Goal: Use online tool/utility: Utilize a website feature to perform a specific function

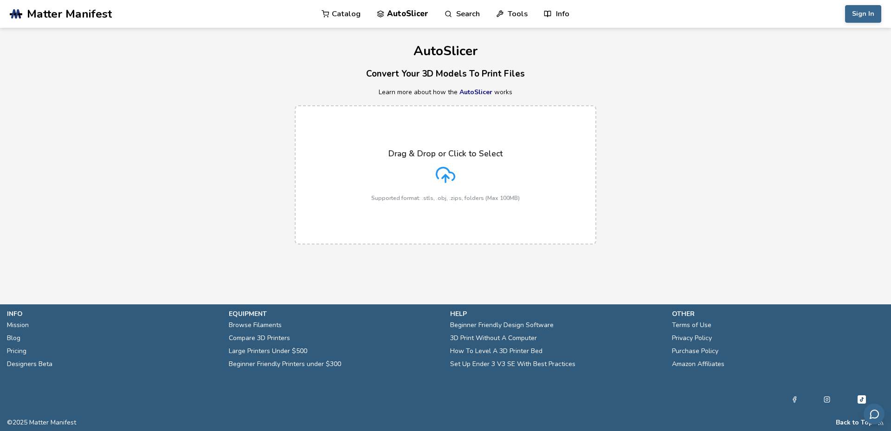
click at [482, 179] on div "Drag & Drop or Click to Select Supported format: .stls, .obj, .zips, folders (M…" at bounding box center [445, 175] width 148 height 52
click at [0, 0] on input "Drag & Drop or Click to Select Supported format: .stls, .obj, .zips, folders (M…" at bounding box center [0, 0] width 0 height 0
click at [466, 214] on label "Drag & Drop or Click to Select Supported format: .stls, .obj, .zips, folders (M…" at bounding box center [446, 174] width 302 height 139
click at [0, 0] on input "Drag & Drop or Click to Select Supported format: .stls, .obj, .zips, folders (M…" at bounding box center [0, 0] width 0 height 0
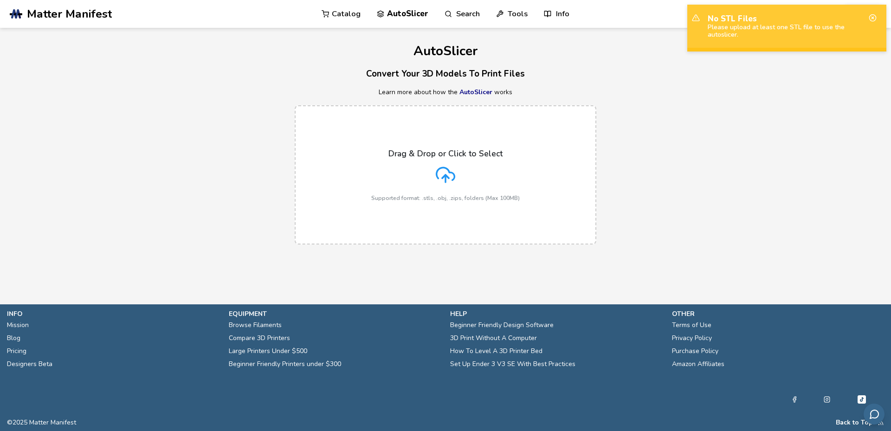
click at [702, 206] on div "Drag & Drop or Click to Select Supported format: .stls, .obj, .zips, folders (M…" at bounding box center [445, 175] width 891 height 158
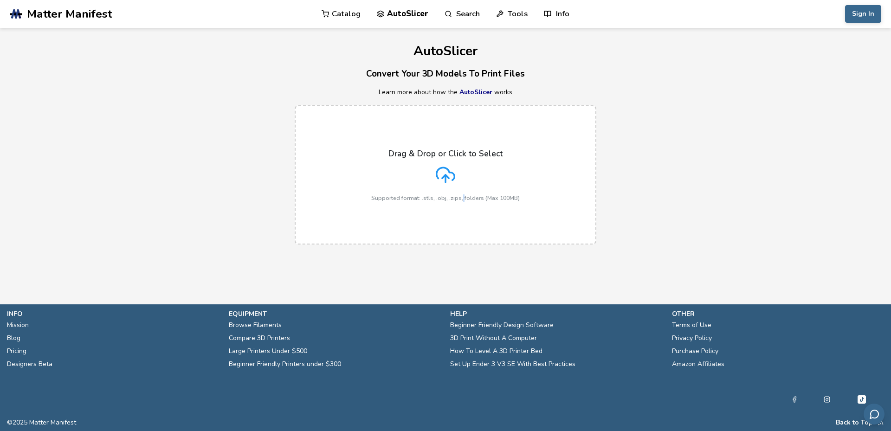
click at [463, 203] on label "Drag & Drop or Click to Select Supported format: .stls, .obj, .zips, folders (M…" at bounding box center [446, 174] width 302 height 139
click at [445, 182] on line at bounding box center [445, 178] width 0 height 7
click at [0, 0] on input "Drag & Drop or Click to Select Supported format: .stls, .obj, .zips, folders (M…" at bounding box center [0, 0] width 0 height 0
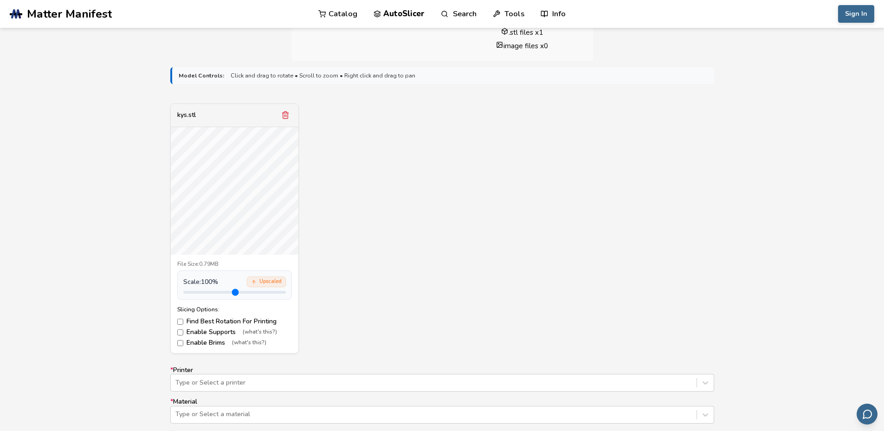
scroll to position [278, 0]
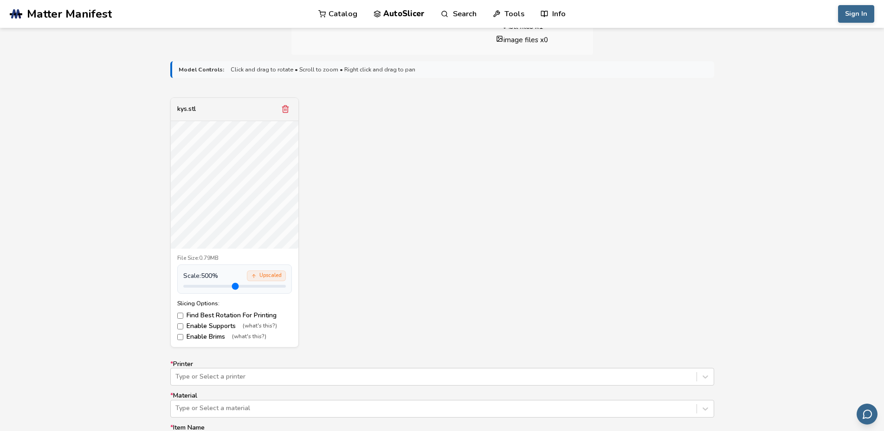
drag, startPoint x: 201, startPoint y: 286, endPoint x: 301, endPoint y: 294, distance: 100.0
click at [286, 288] on input "range" at bounding box center [234, 286] width 103 height 3
drag, startPoint x: 277, startPoint y: 286, endPoint x: 309, endPoint y: 287, distance: 32.5
click at [286, 287] on input "range" at bounding box center [234, 286] width 103 height 3
type input "*"
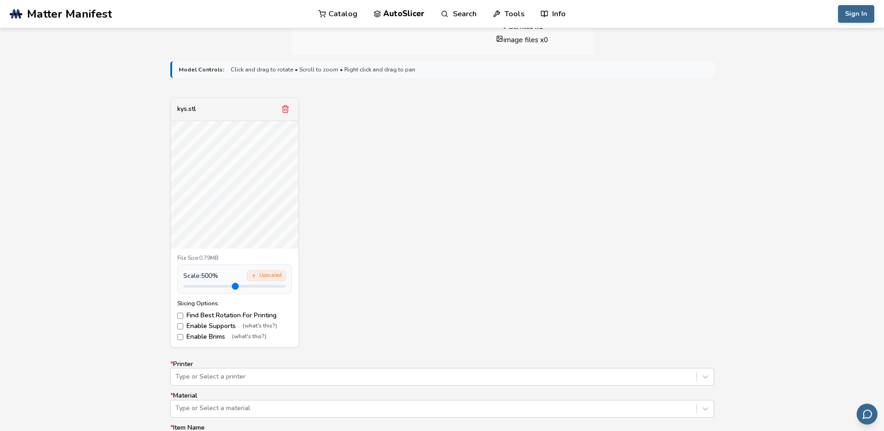
drag, startPoint x: 275, startPoint y: 287, endPoint x: 409, endPoint y: 288, distance: 134.1
click at [286, 288] on input "range" at bounding box center [234, 286] width 103 height 3
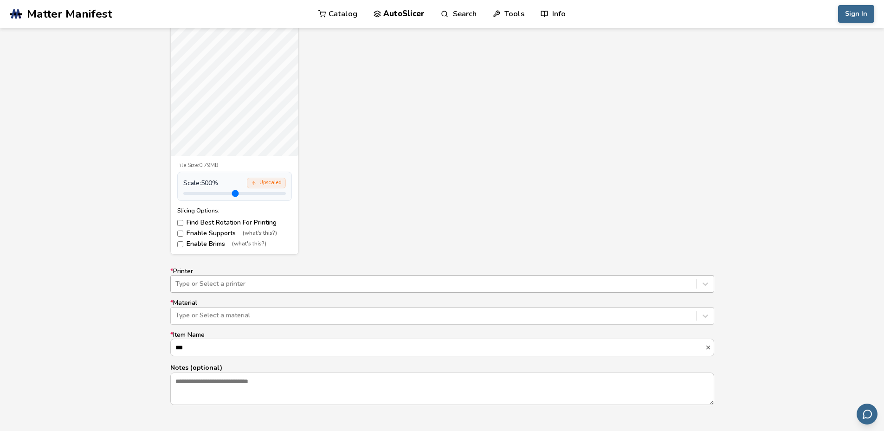
click at [367, 285] on div "* Printer Type or Select a printer * Material Type or Select a material * Item …" at bounding box center [442, 336] width 544 height 137
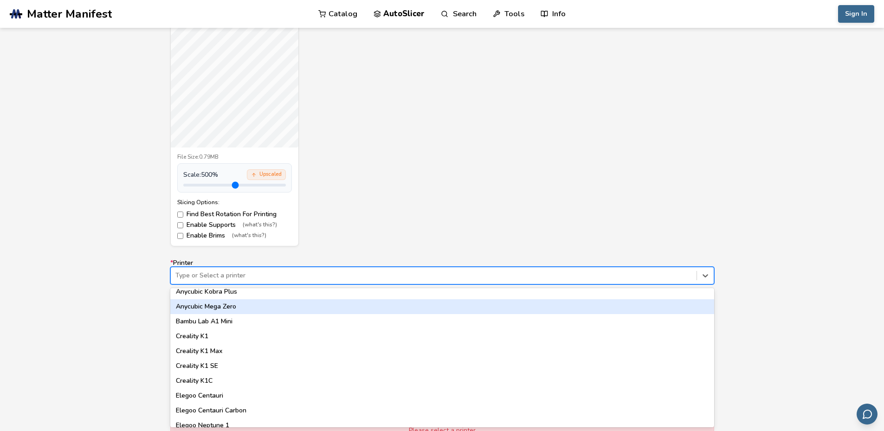
scroll to position [0, 0]
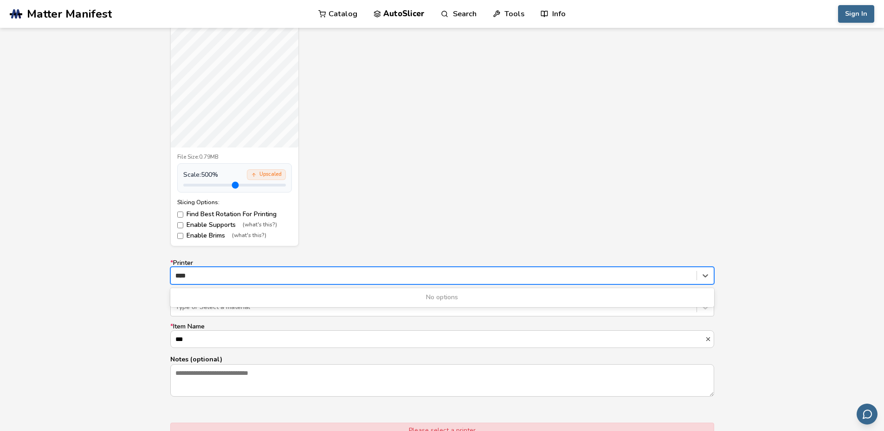
type input "***"
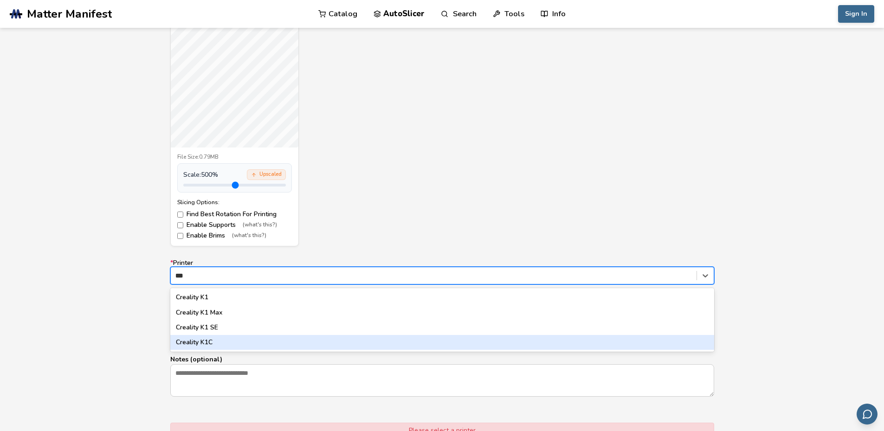
click at [309, 343] on div "Creality K1C" at bounding box center [442, 342] width 544 height 15
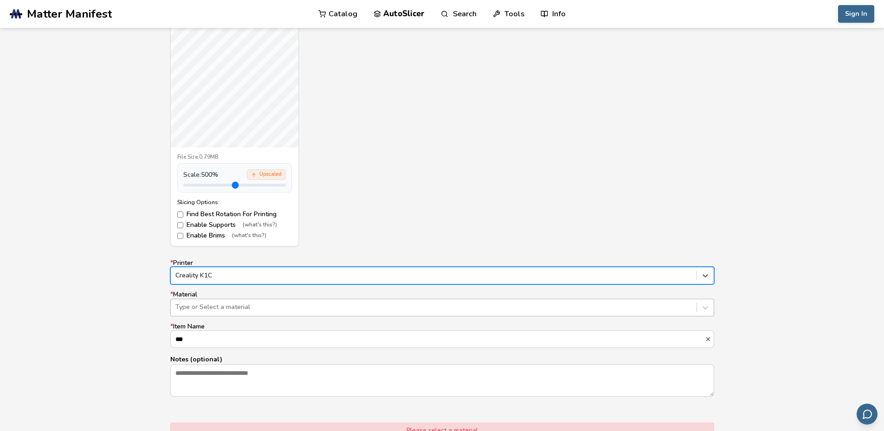
click at [222, 305] on div at bounding box center [433, 307] width 516 height 9
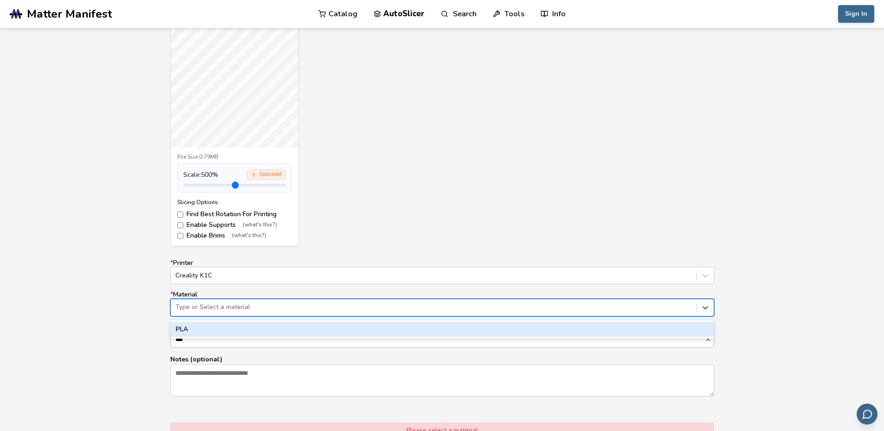
click at [208, 330] on div "PLA" at bounding box center [442, 329] width 544 height 15
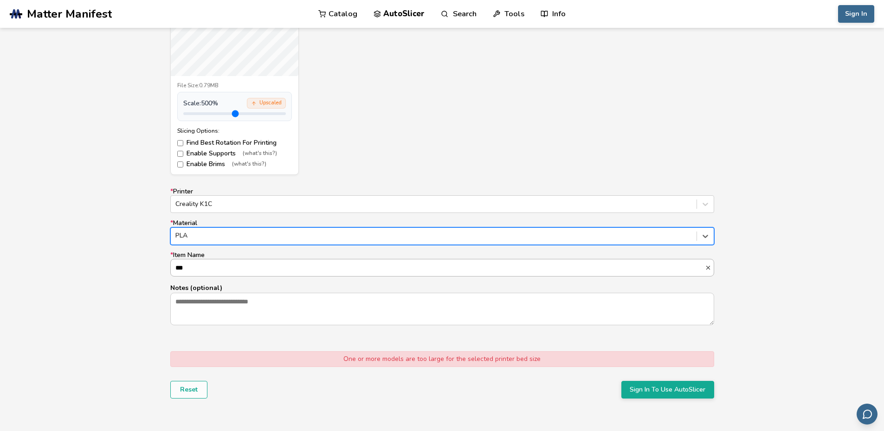
scroll to position [472, 0]
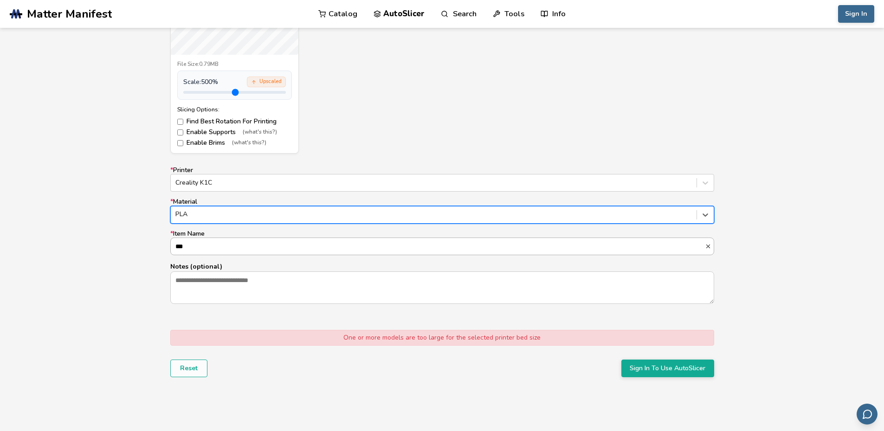
click at [216, 254] on input "***" at bounding box center [438, 246] width 534 height 17
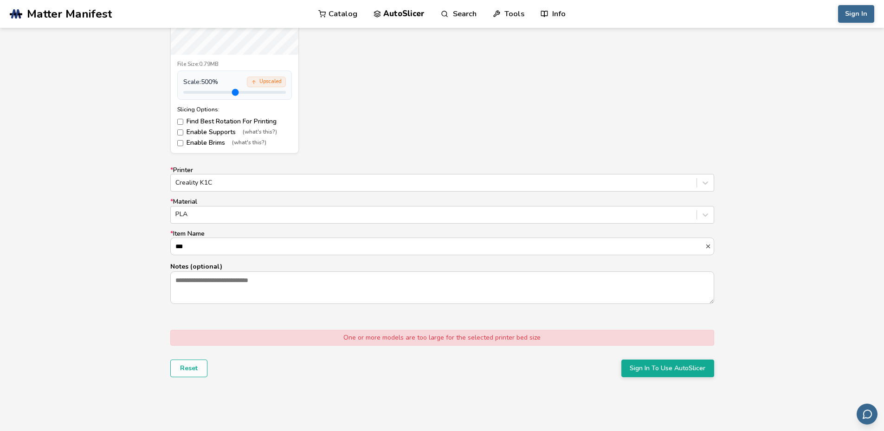
scroll to position [0, 0]
click at [102, 252] on div "Model Controls: Click and drag to rotate • Scroll to zoom • Right click and dra…" at bounding box center [442, 137] width 884 height 553
click at [114, 267] on div "Model Controls: Click and drag to rotate • Scroll to zoom • Right click and dra…" at bounding box center [442, 137] width 884 height 553
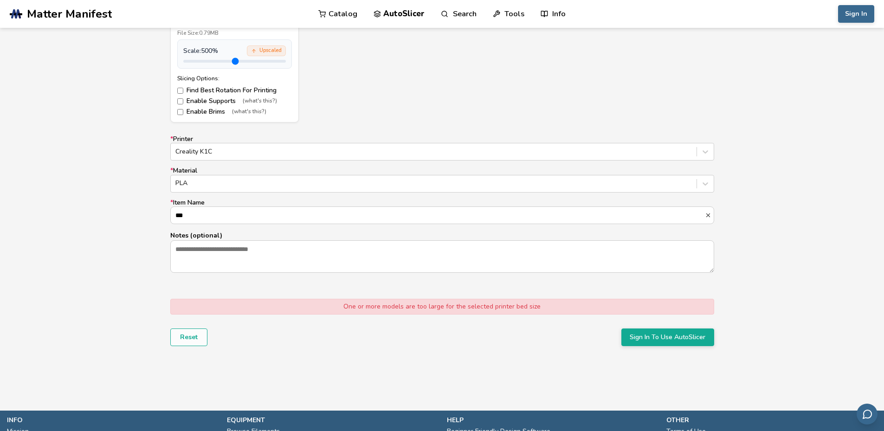
scroll to position [610, 0]
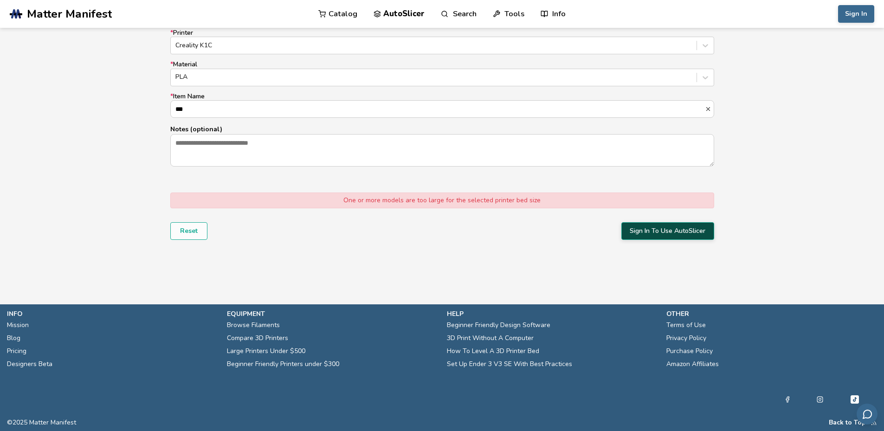
click at [655, 232] on button "Sign In To Use AutoSlicer" at bounding box center [667, 231] width 93 height 18
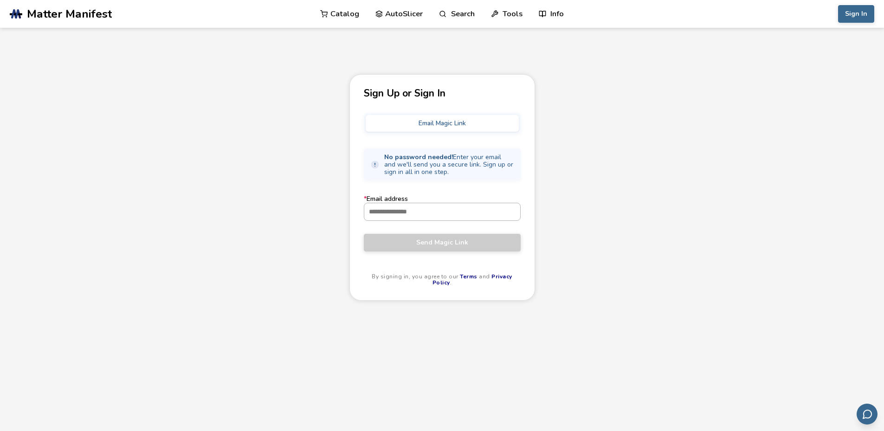
click at [427, 206] on input "* Email address" at bounding box center [442, 211] width 156 height 17
type input "**********"
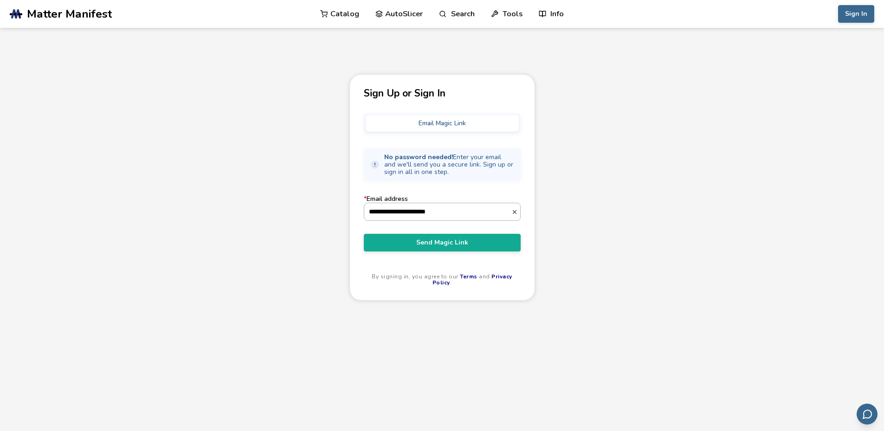
click at [516, 213] on span "button" at bounding box center [515, 212] width 9 height 6
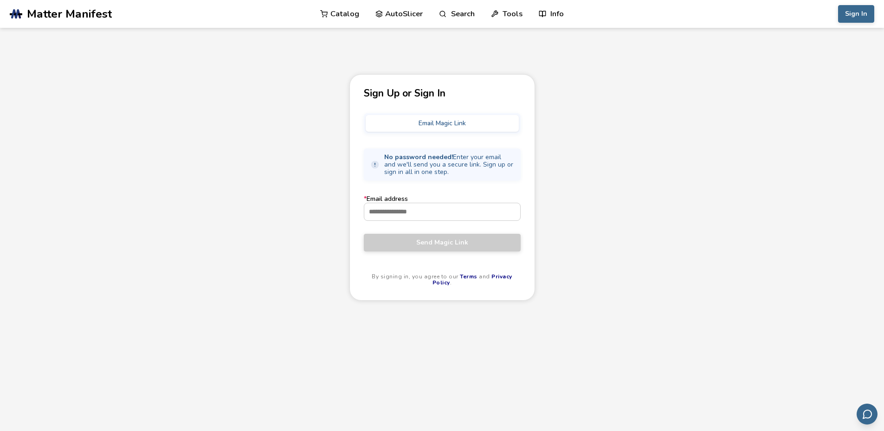
drag, startPoint x: 553, startPoint y: 216, endPoint x: 574, endPoint y: 185, distance: 37.1
click at [554, 215] on div "Sign Up or Sign In Email Magic Link No password needed! Enter your email and we…" at bounding box center [442, 276] width 884 height 405
